Goal: Find specific page/section

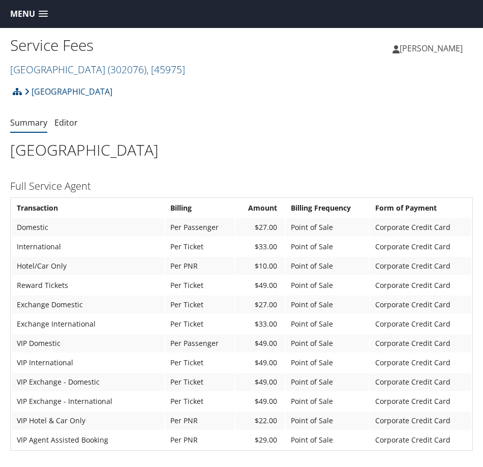
scroll to position [51, 0]
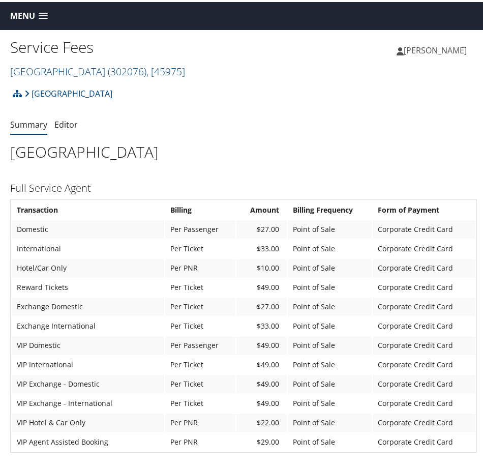
click at [26, 12] on span "Menu" at bounding box center [22, 14] width 25 height 10
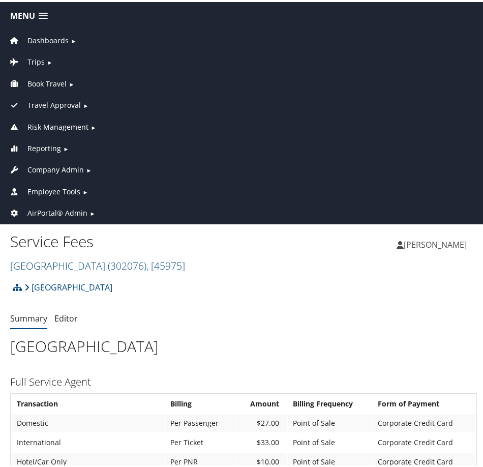
click at [66, 167] on span "Company Admin" at bounding box center [55, 167] width 56 height 11
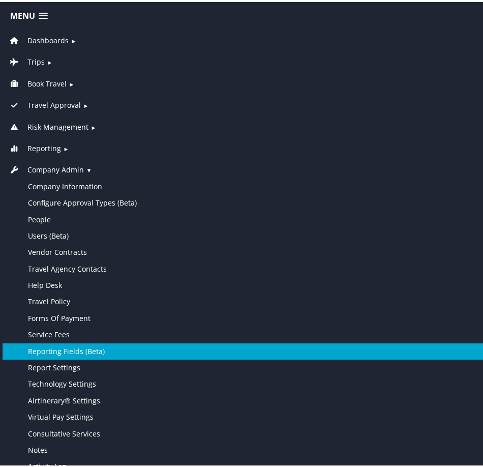
click at [77, 352] on link "Reporting Fields (Beta)" at bounding box center [244, 349] width 482 height 16
